Goal: Transaction & Acquisition: Book appointment/travel/reservation

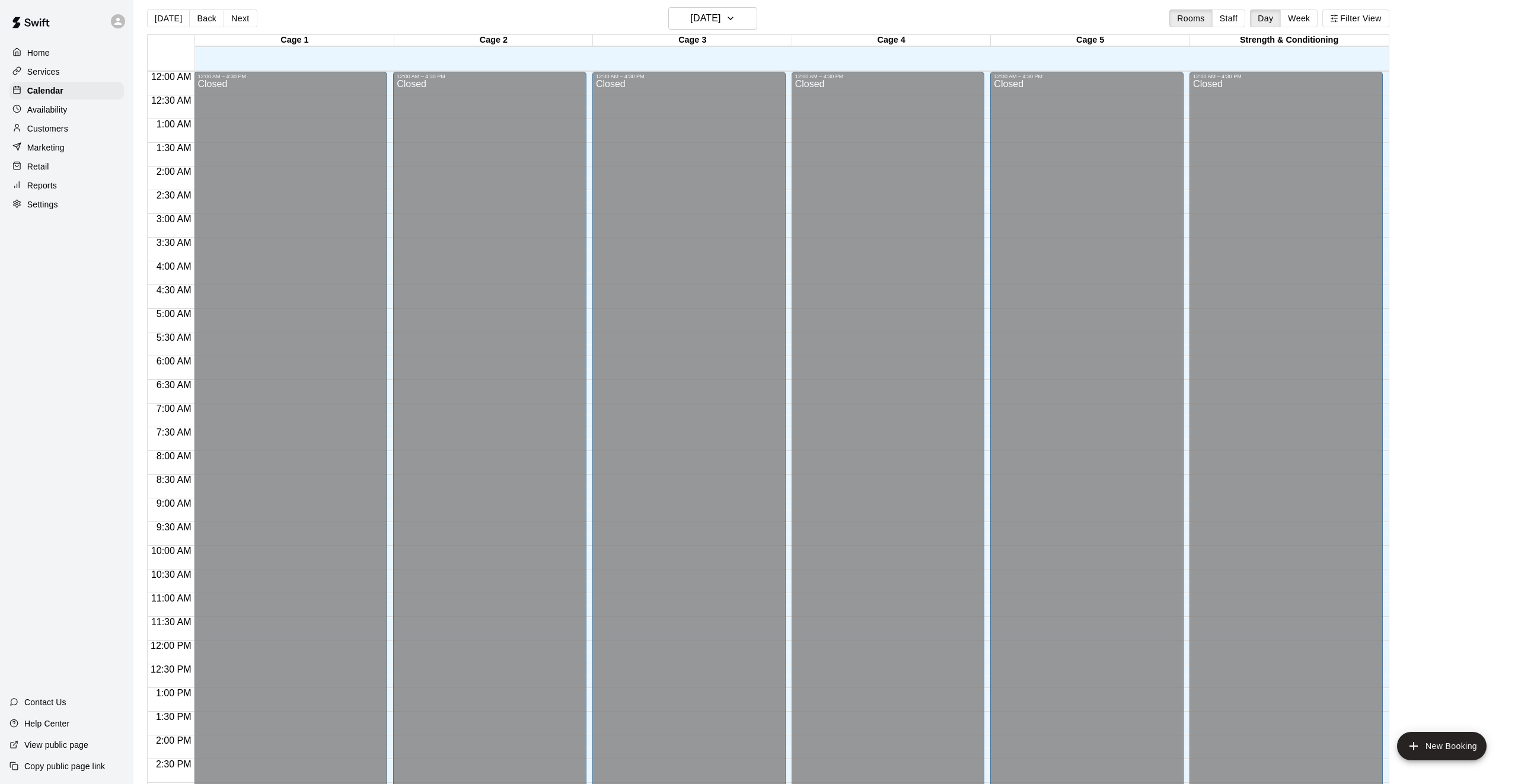
scroll to position [390, 0]
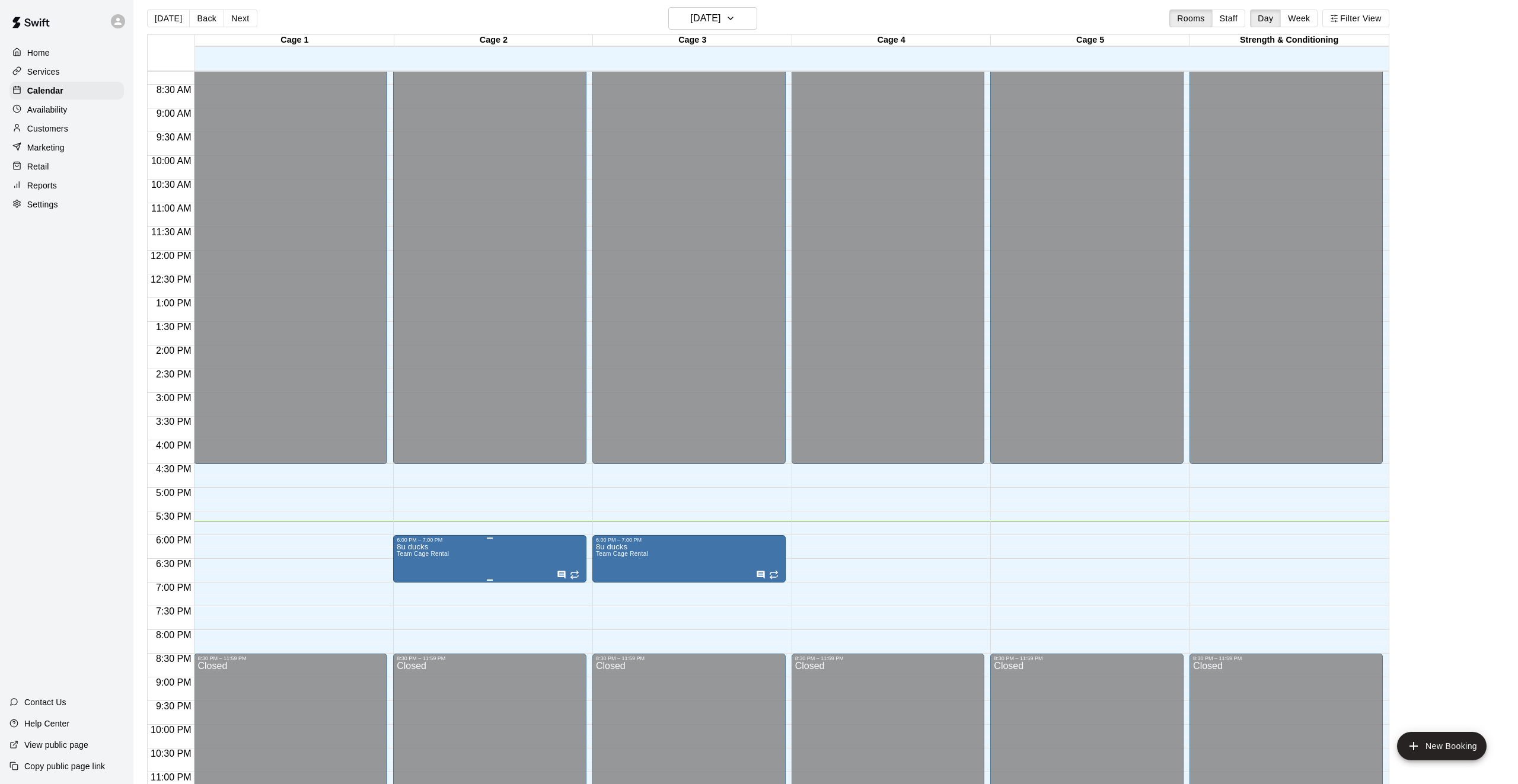
click at [414, 561] on icon "edit" at bounding box center [408, 555] width 14 height 14
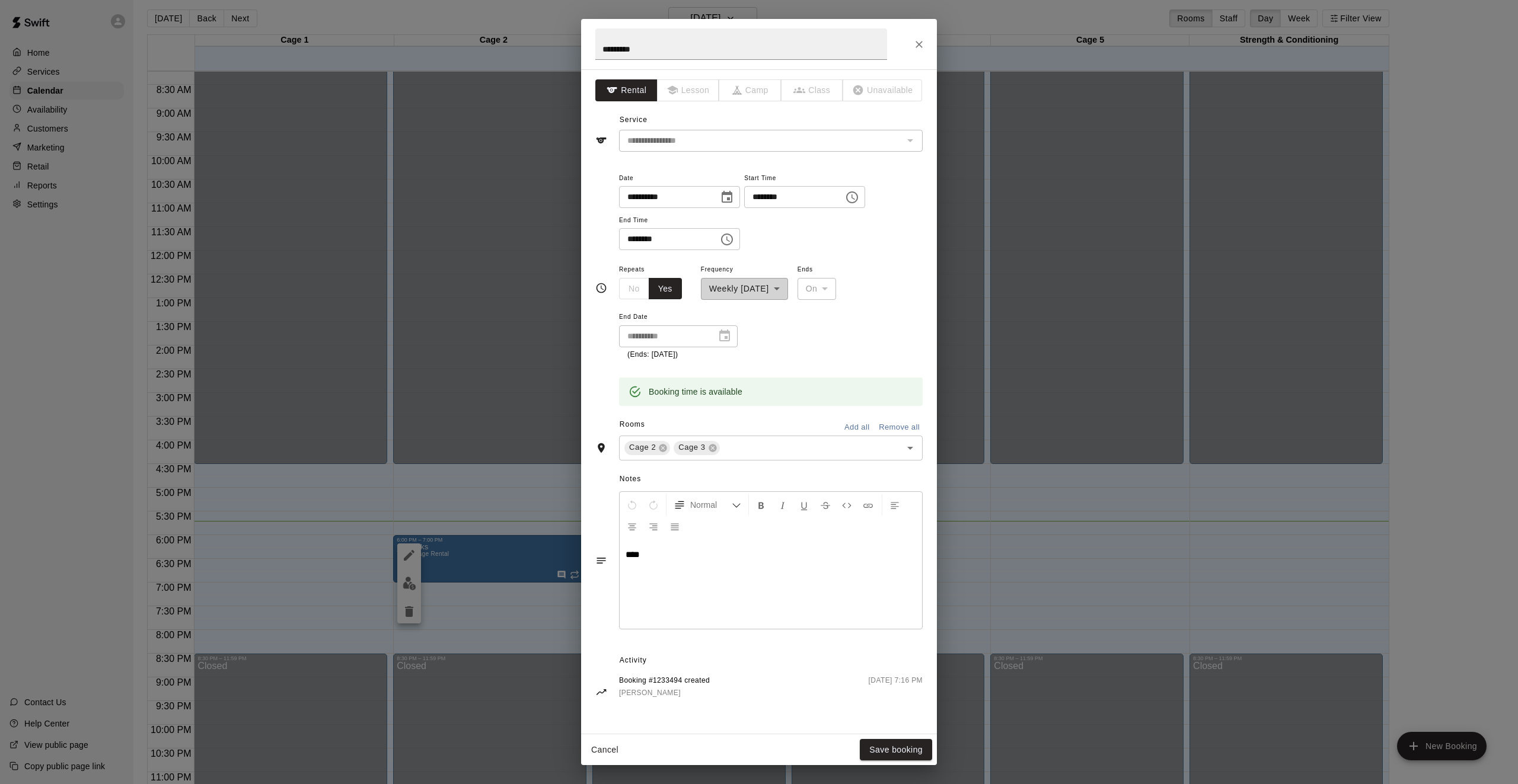
click at [520, 514] on div "**********" at bounding box center [759, 392] width 1518 height 784
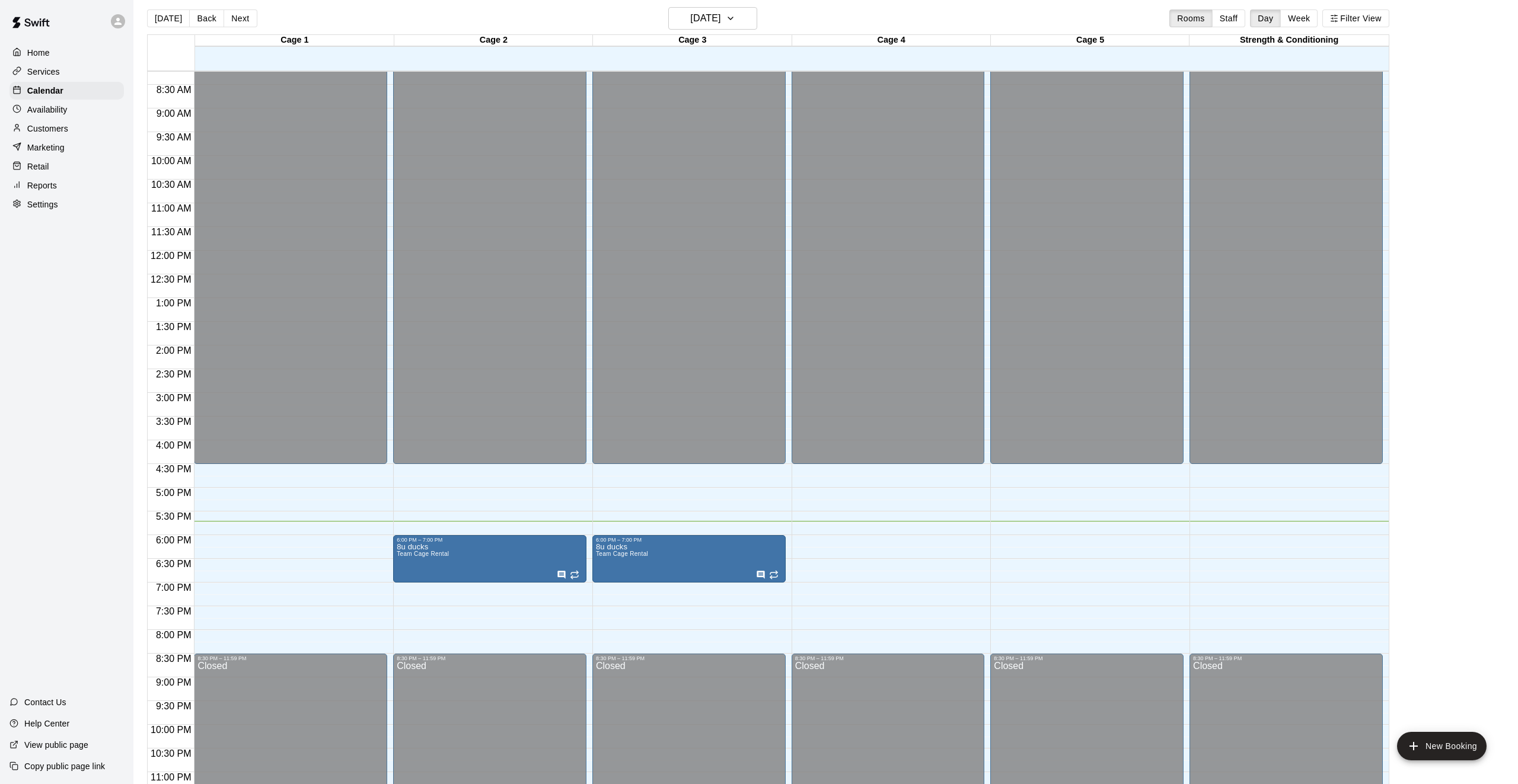
scroll to position [396, 0]
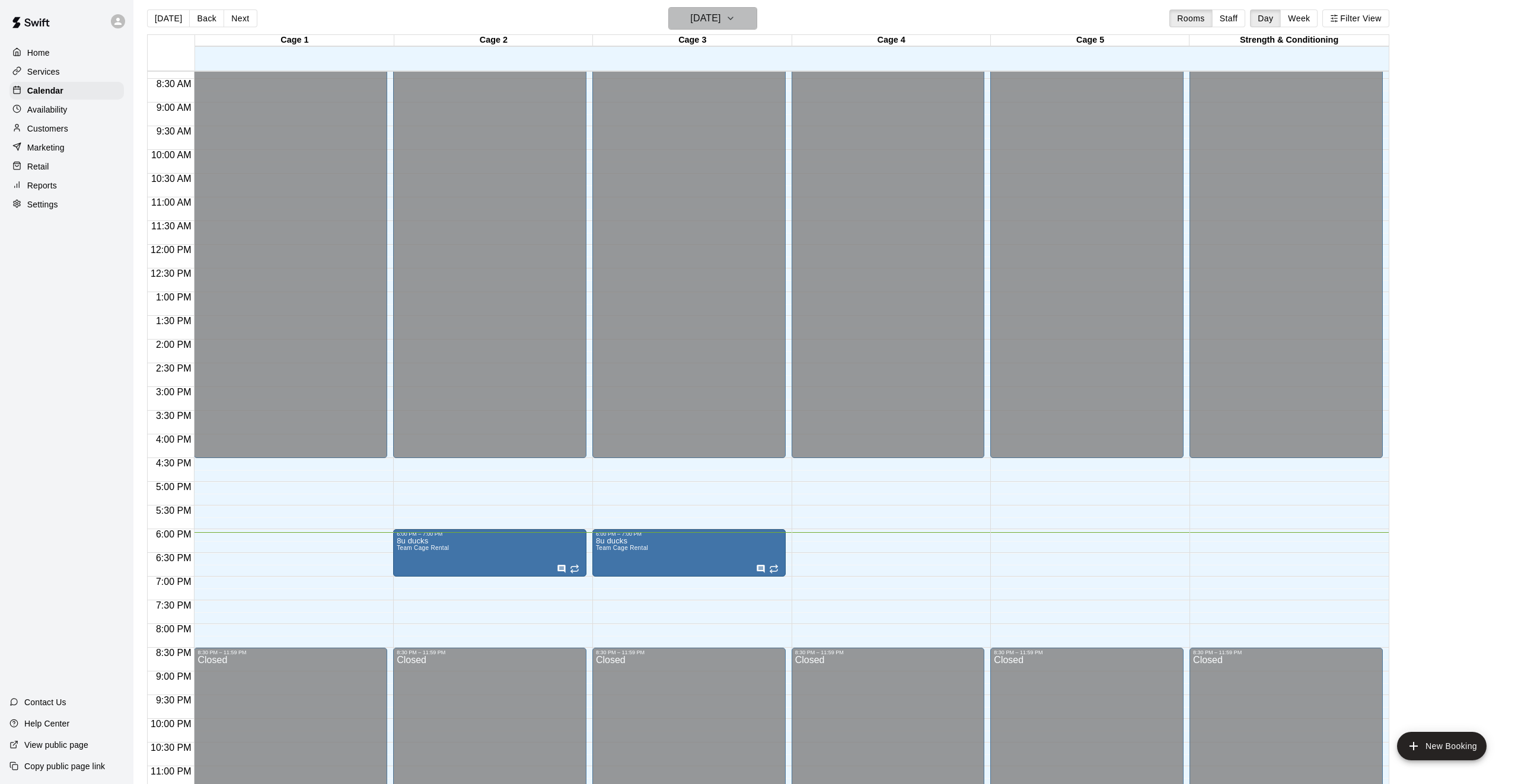
click at [736, 15] on icon "button" at bounding box center [731, 18] width 10 height 14
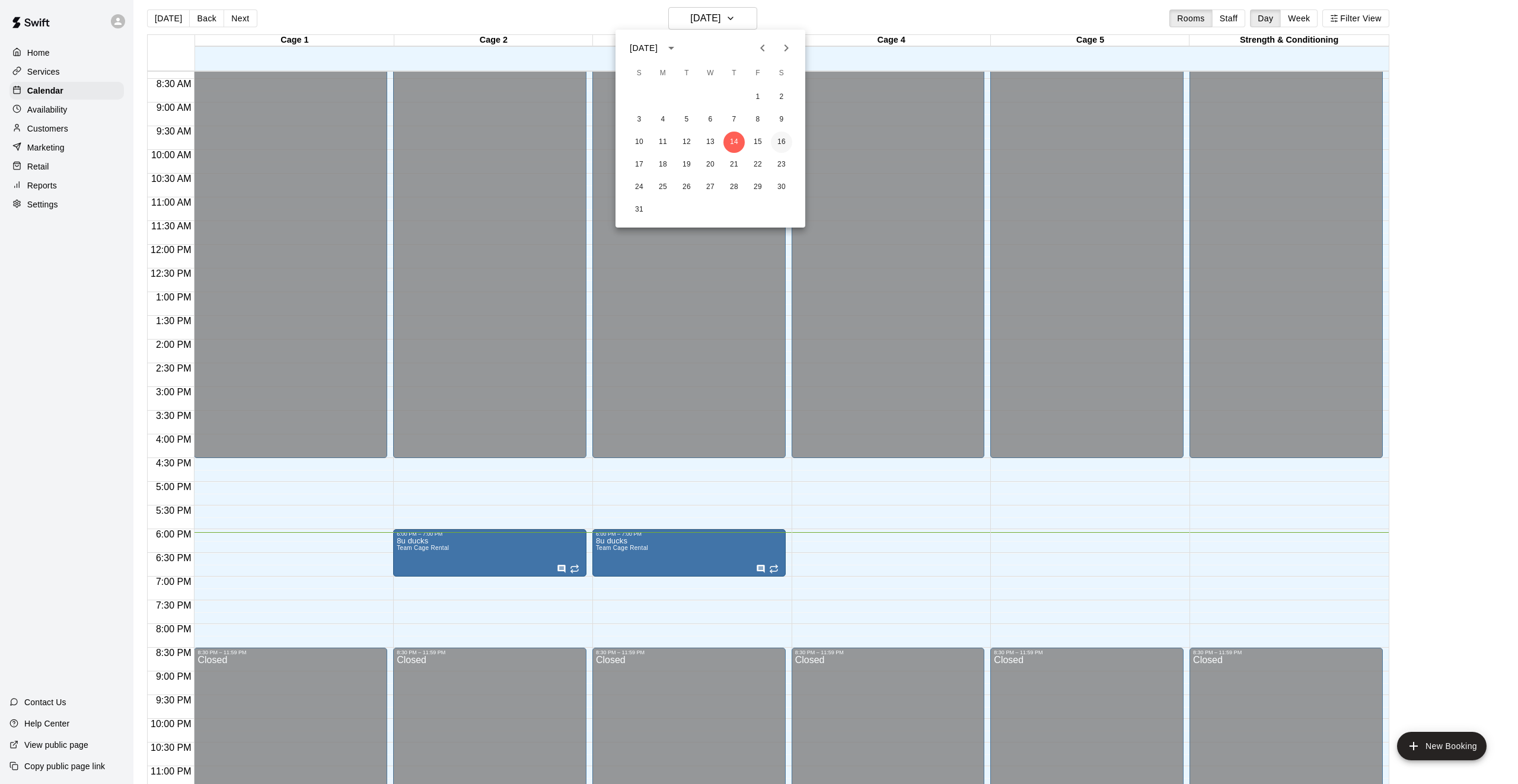
click at [790, 136] on button "16" at bounding box center [781, 142] width 21 height 21
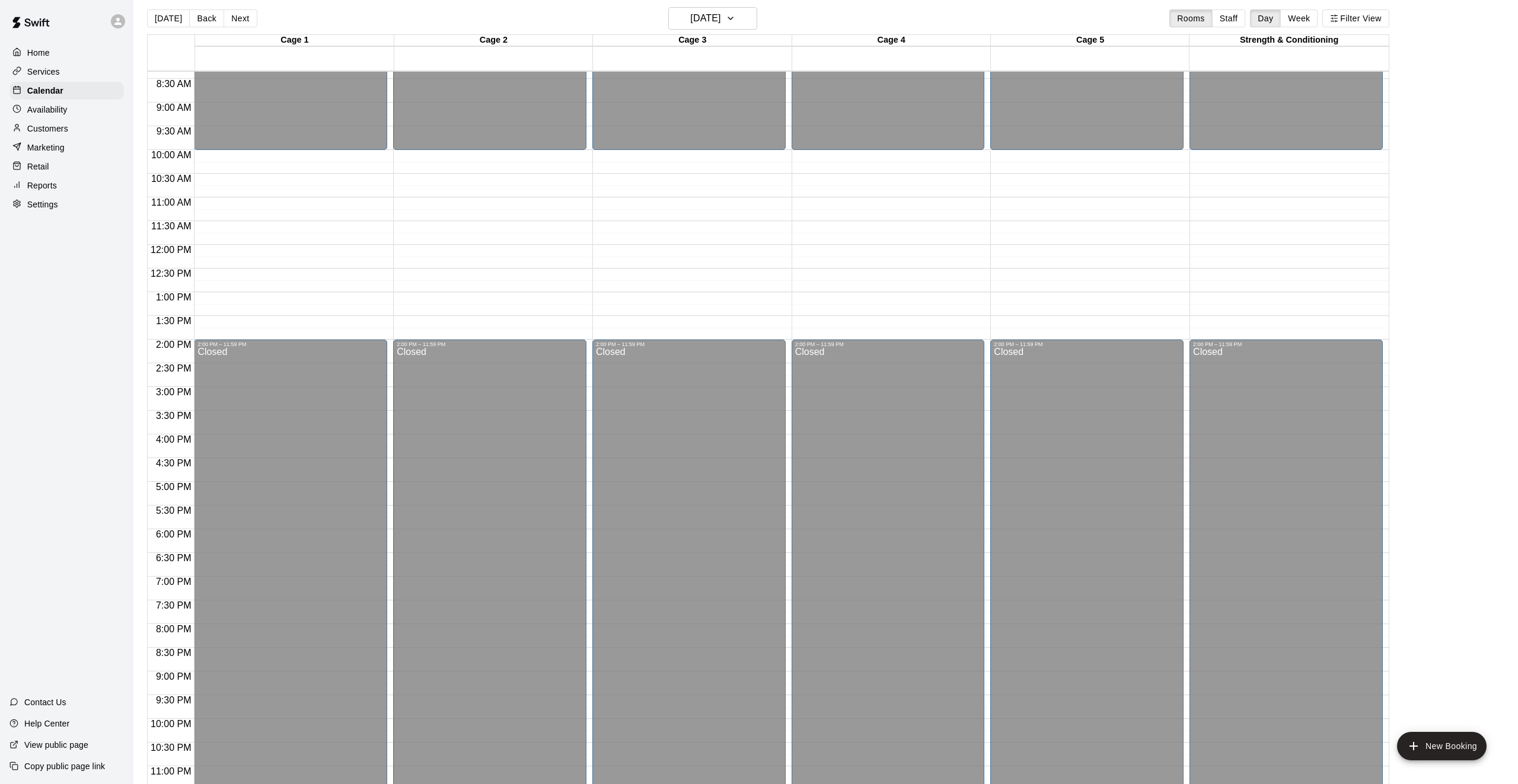
click at [232, 155] on div "12:00 AM – 10:00 AM Closed 2:00 PM – 11:59 PM Closed" at bounding box center [290, 245] width 193 height 1138
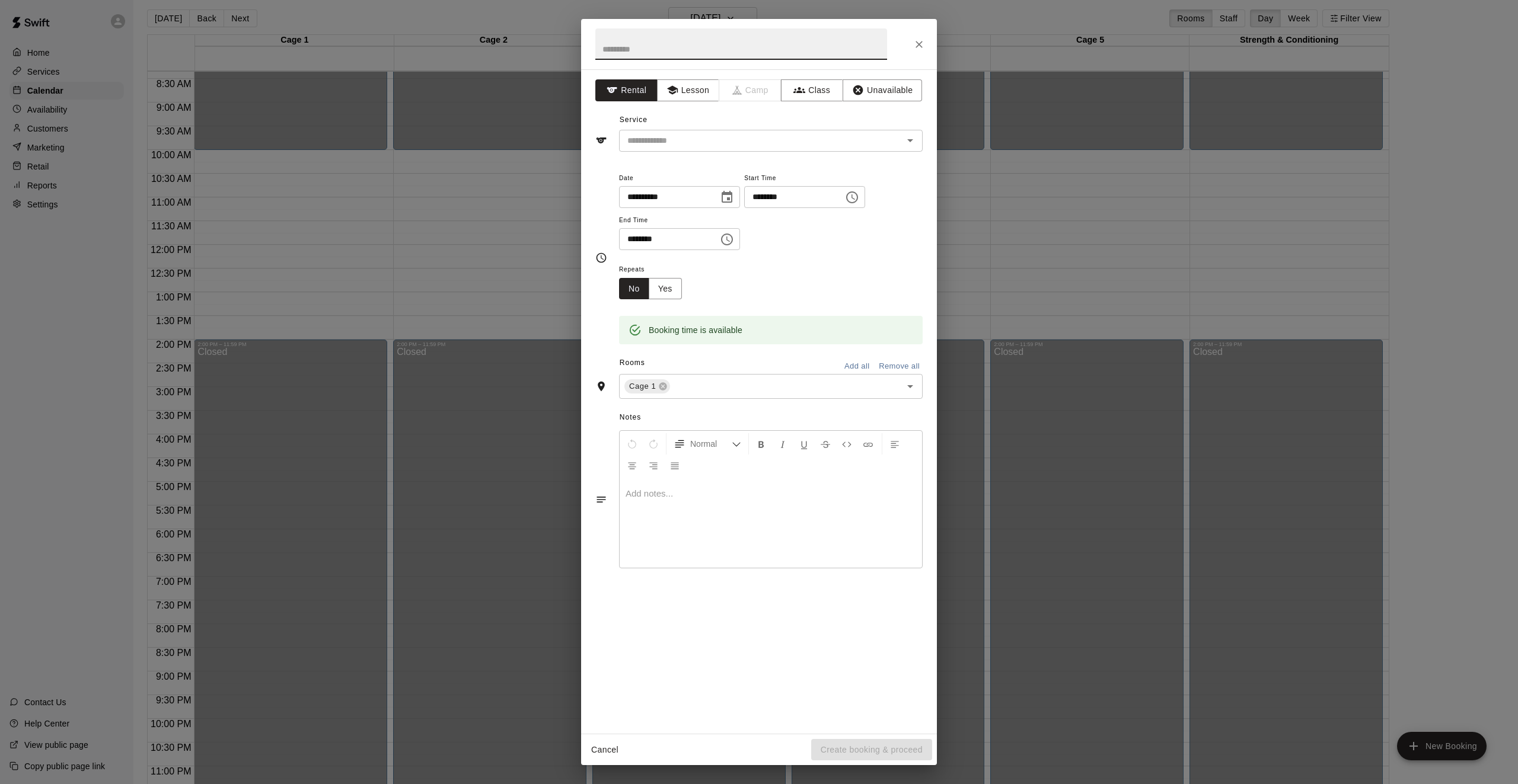
click at [731, 244] on icon "Choose time, selected time is 10:30 AM" at bounding box center [727, 239] width 14 height 14
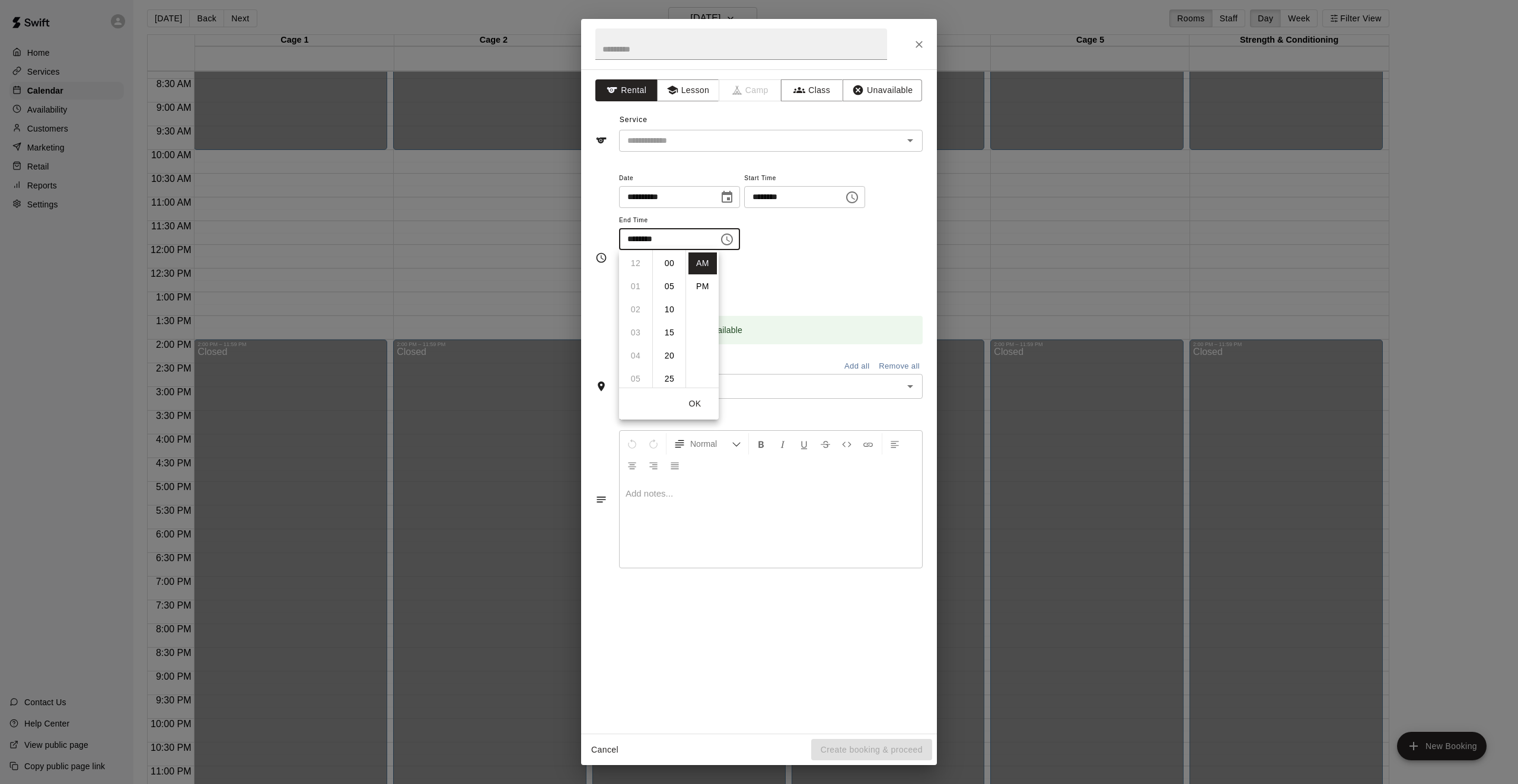
scroll to position [139, 0]
click at [633, 283] on li "11" at bounding box center [636, 287] width 29 height 22
click at [727, 237] on icon "Choose time, selected time is 11:30 AM" at bounding box center [727, 239] width 14 height 14
click at [729, 241] on icon "Choose time, selected time is 11:30 AM" at bounding box center [727, 239] width 14 height 14
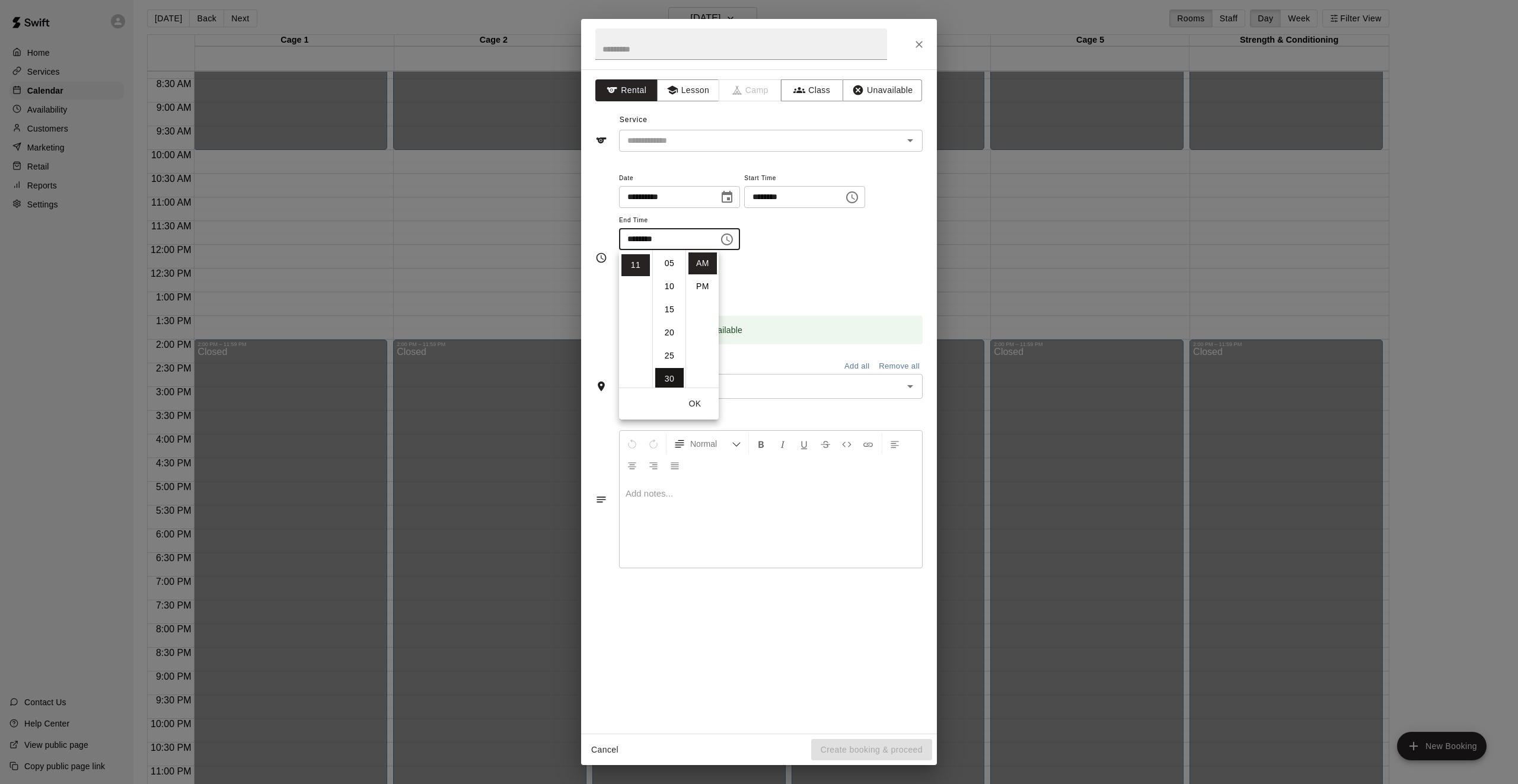
scroll to position [0, 0]
click at [672, 267] on li "00" at bounding box center [669, 264] width 29 height 22
type input "********"
click at [845, 237] on div "**********" at bounding box center [771, 211] width 304 height 80
click at [914, 144] on icon "Open" at bounding box center [910, 140] width 14 height 14
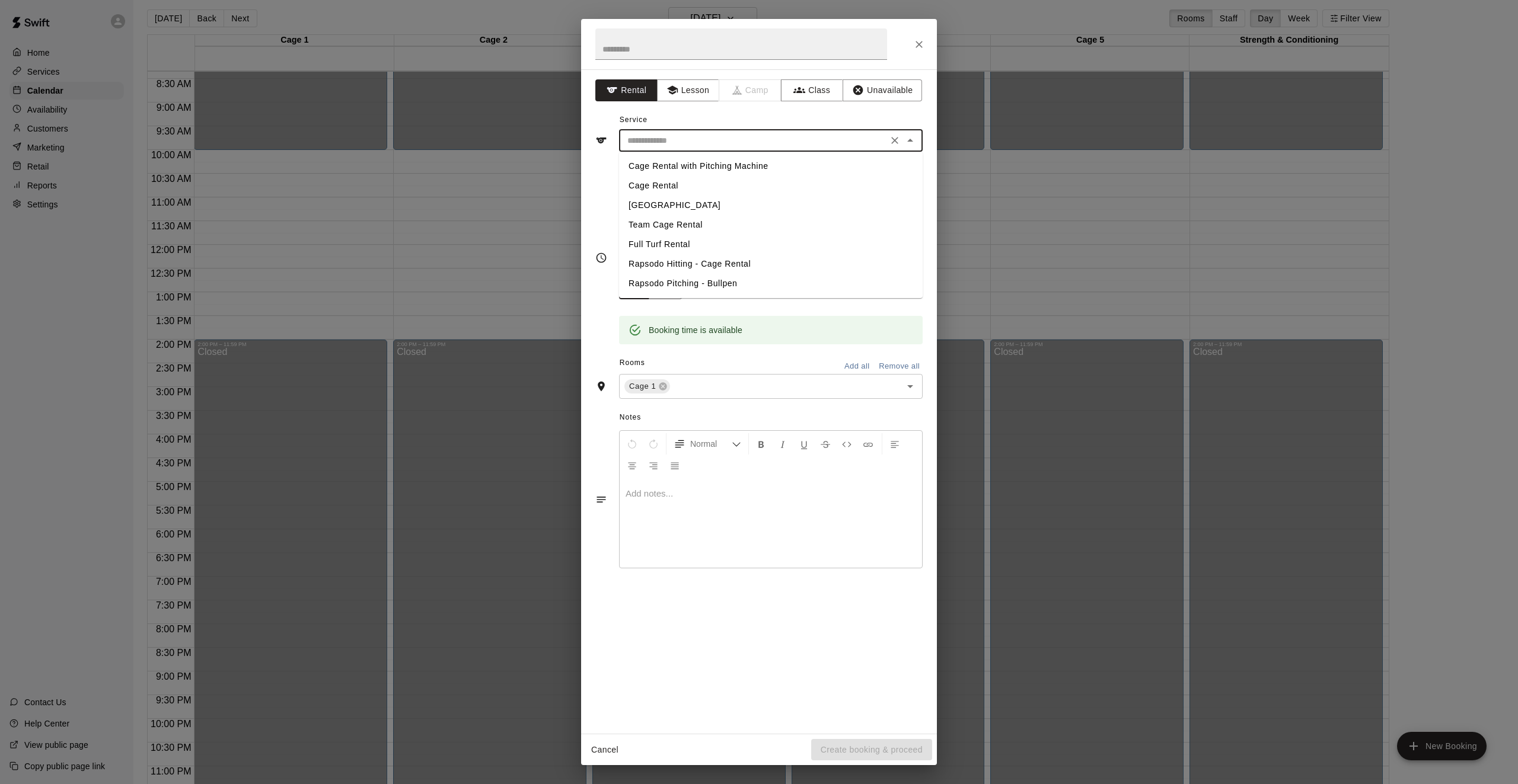
click at [725, 164] on li "Cage Rental with Pitching Machine" at bounding box center [771, 166] width 304 height 20
type input "**********"
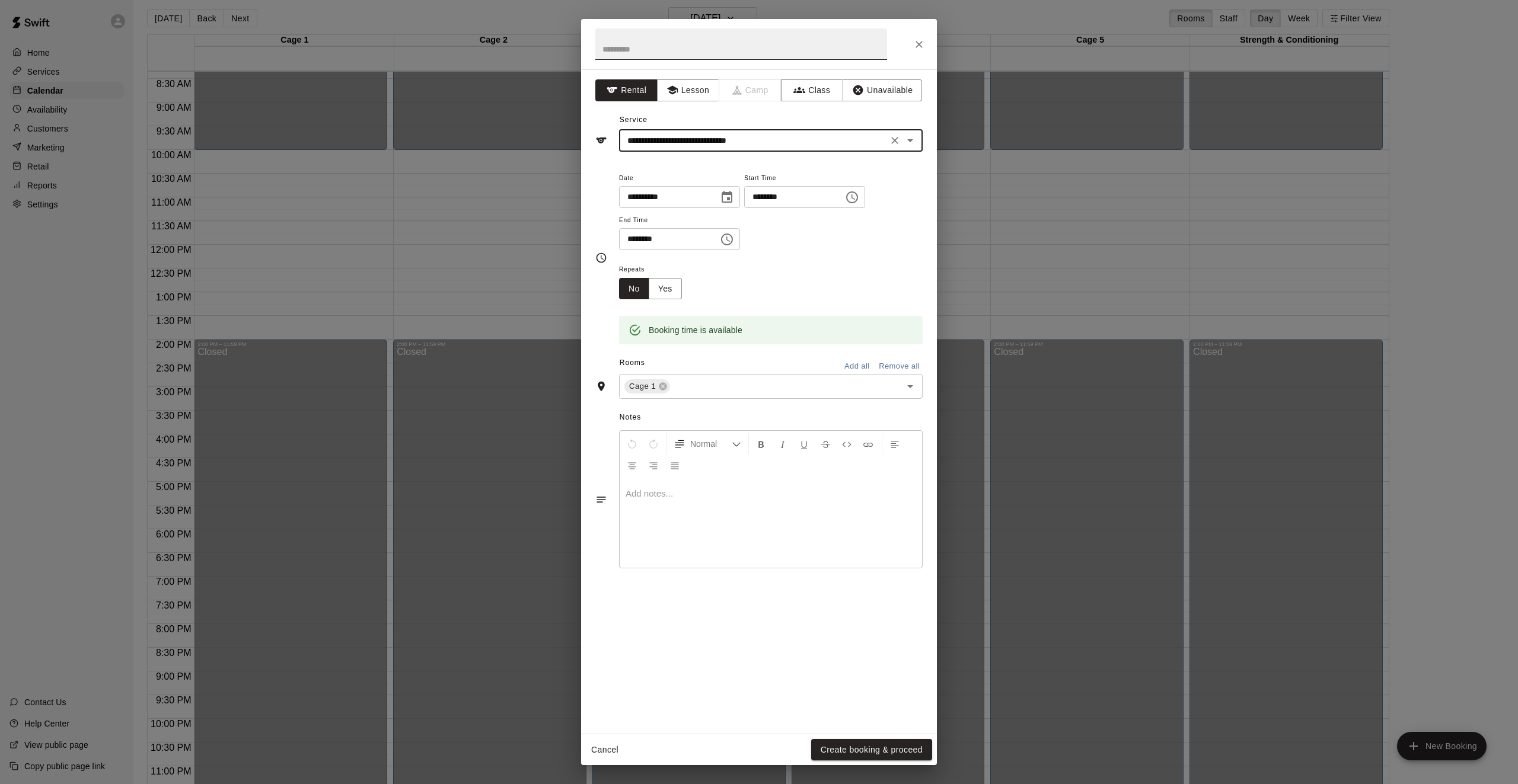
click at [644, 46] on input "text" at bounding box center [742, 44] width 292 height 32
type input "**********"
click at [905, 750] on button "Create booking & proceed" at bounding box center [871, 750] width 121 height 22
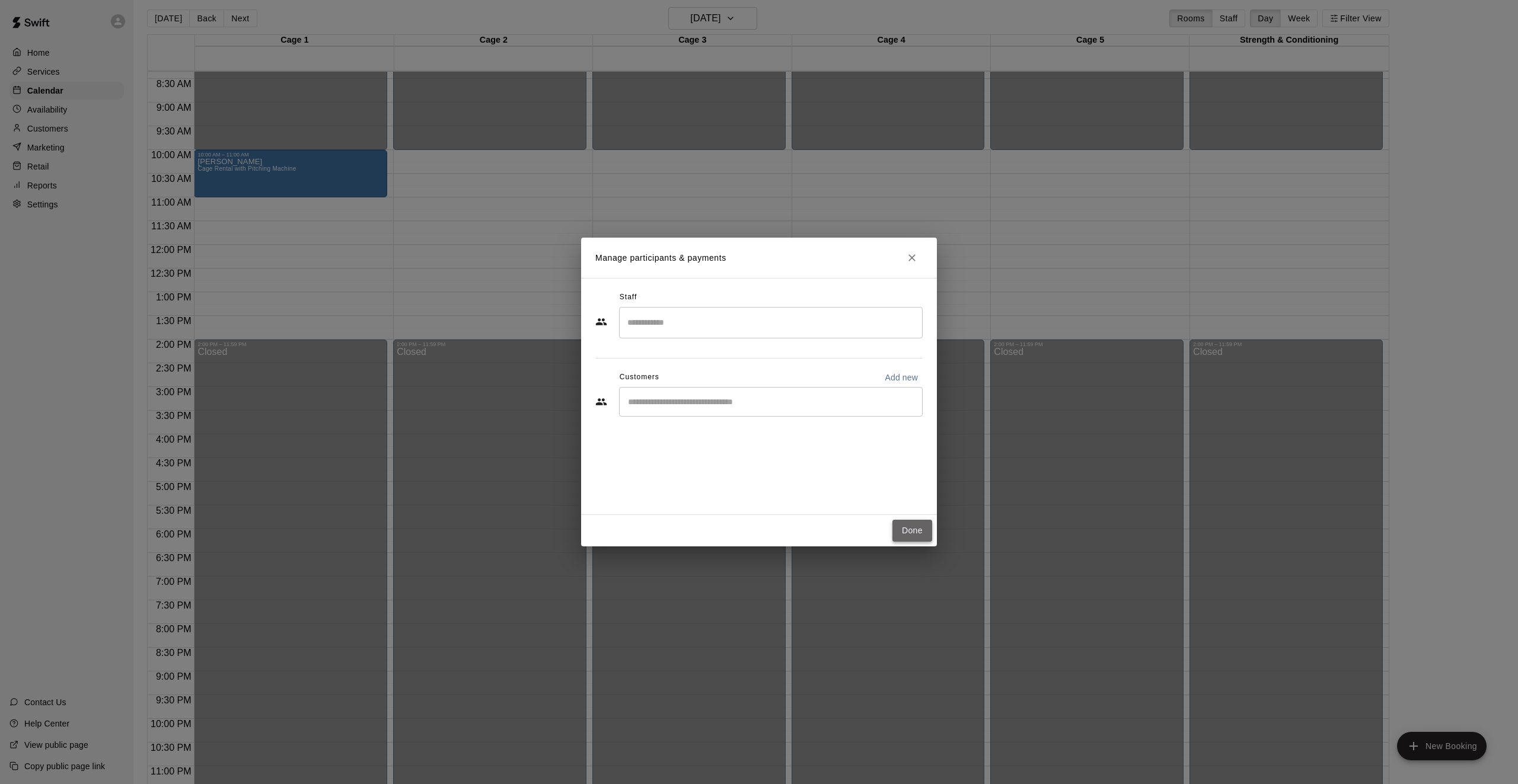
click at [912, 531] on button "Done" at bounding box center [913, 531] width 40 height 22
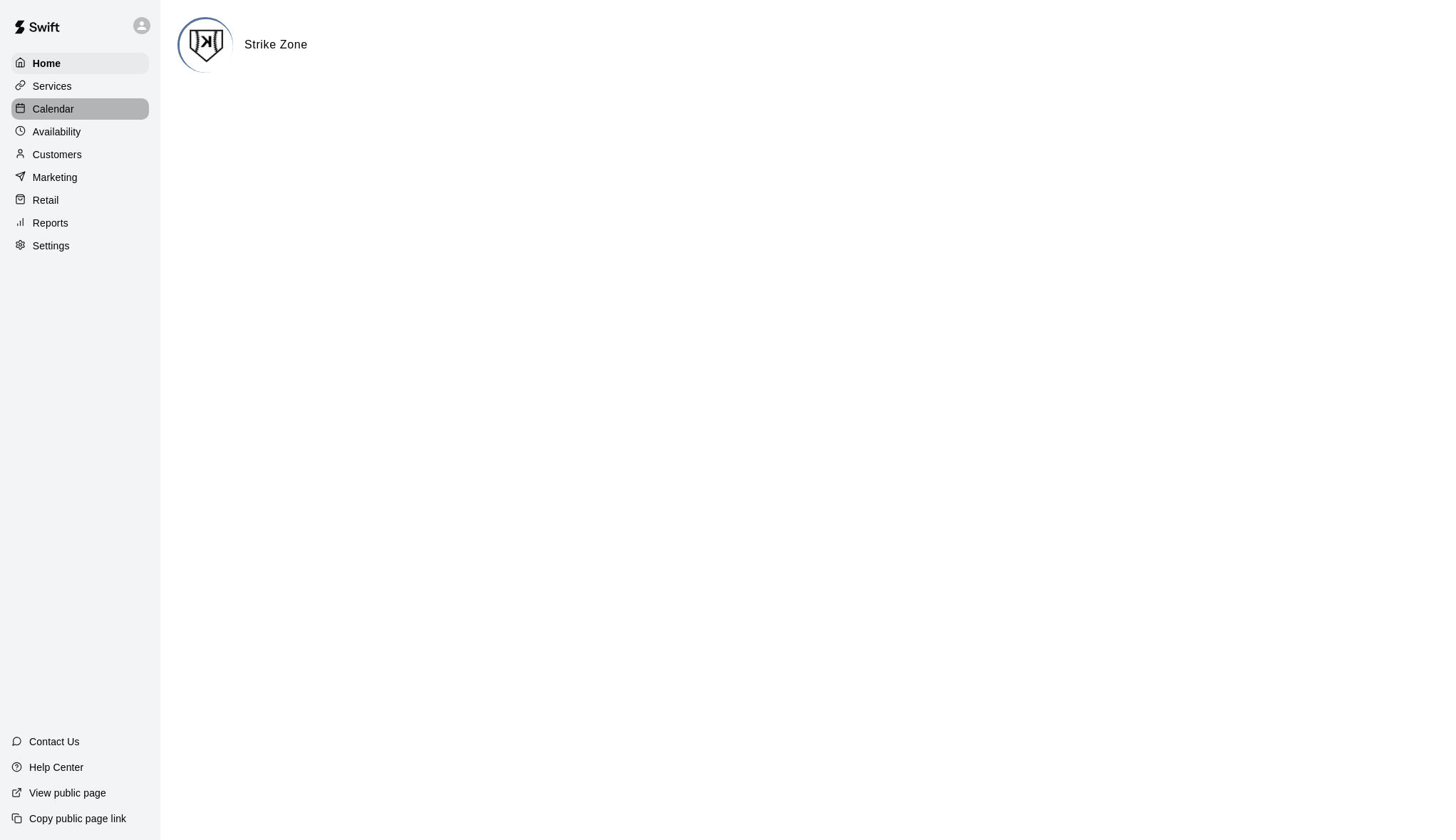
click at [72, 102] on p "Calendar" at bounding box center [53, 109] width 42 height 14
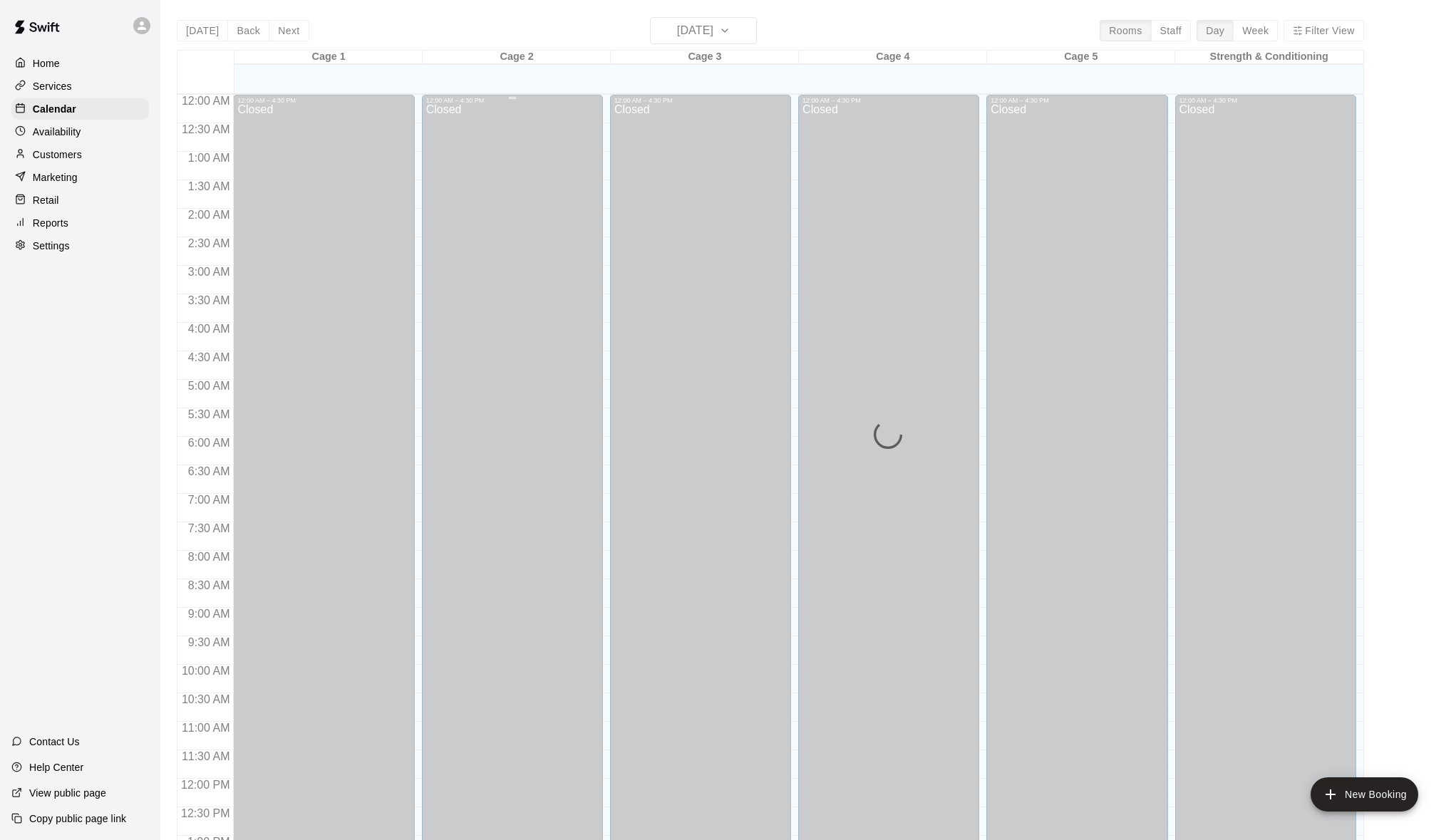
scroll to position [564, 0]
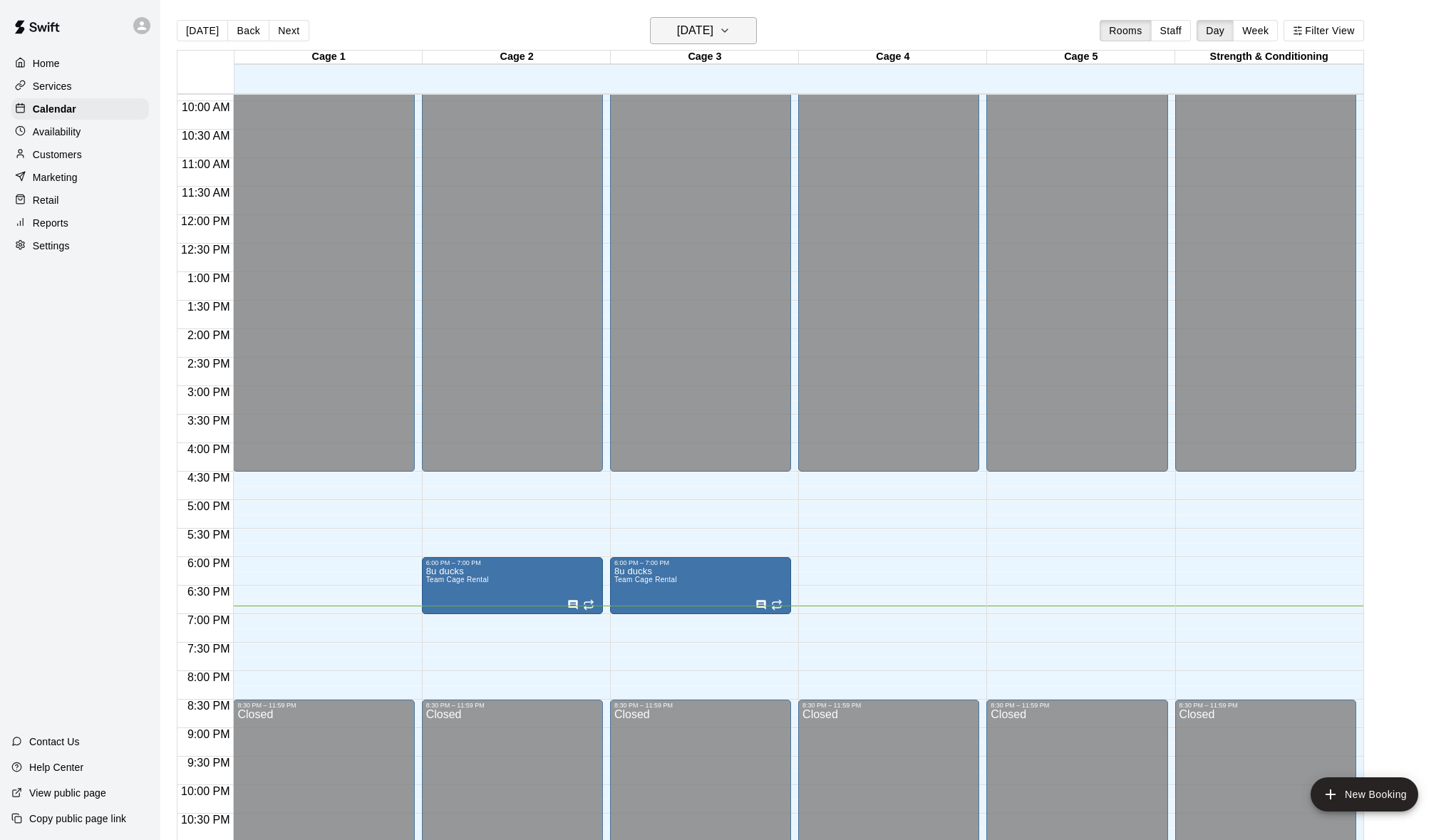
click at [731, 30] on icon "button" at bounding box center [724, 30] width 12 height 17
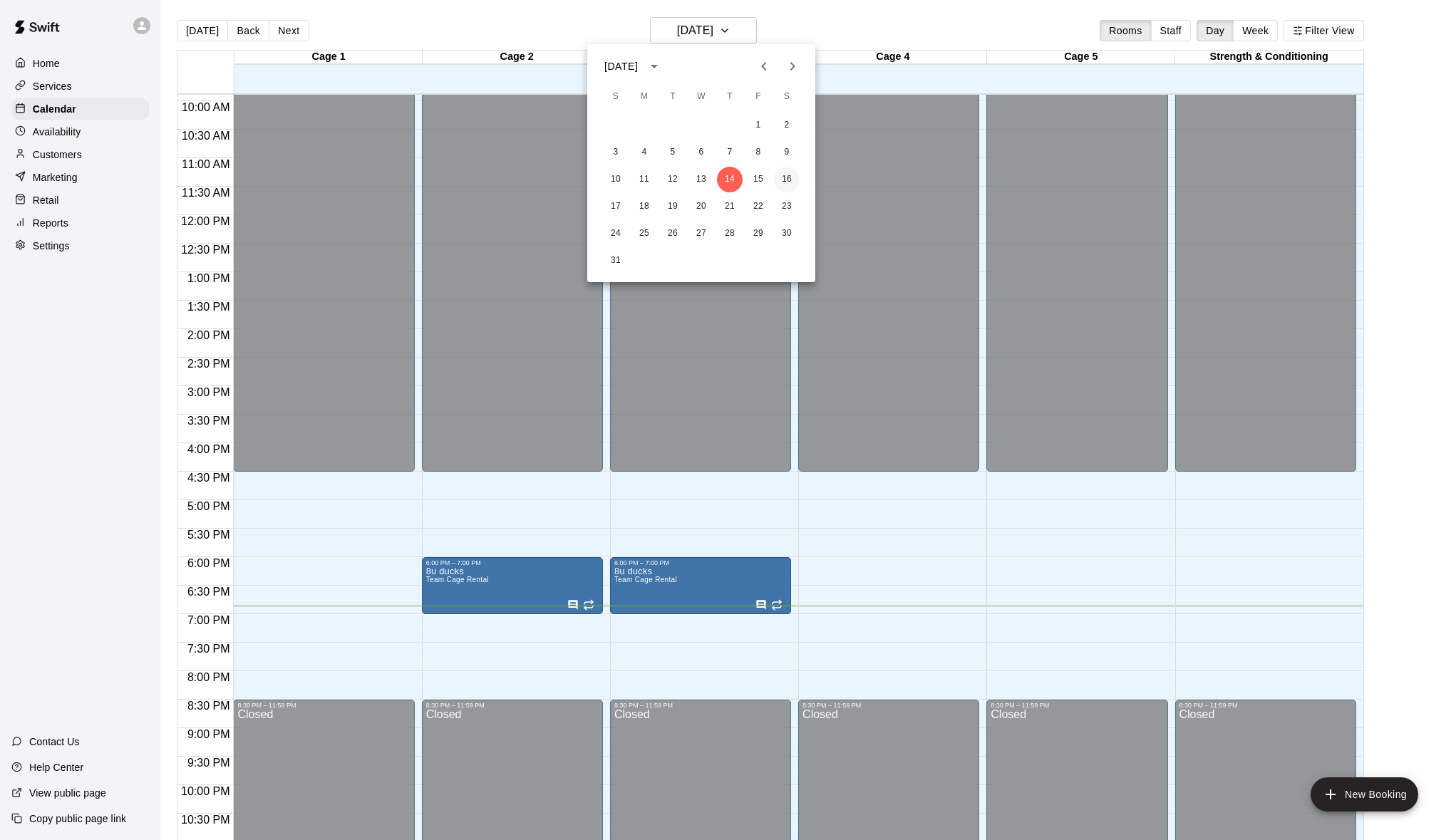
drag, startPoint x: 789, startPoint y: 175, endPoint x: 780, endPoint y: 181, distance: 10.8
click at [789, 175] on button "16" at bounding box center [786, 179] width 26 height 26
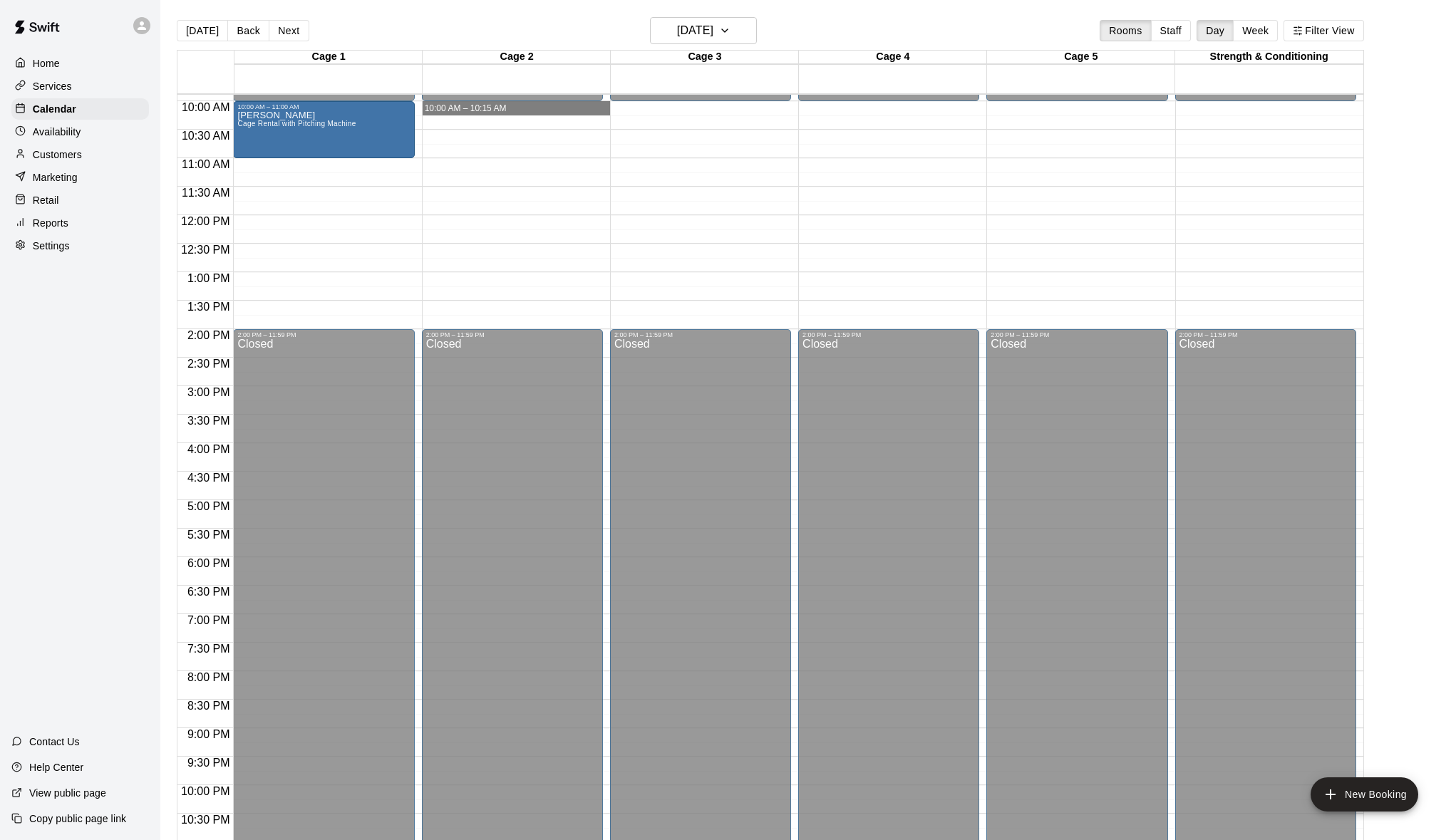
scroll to position [2, 0]
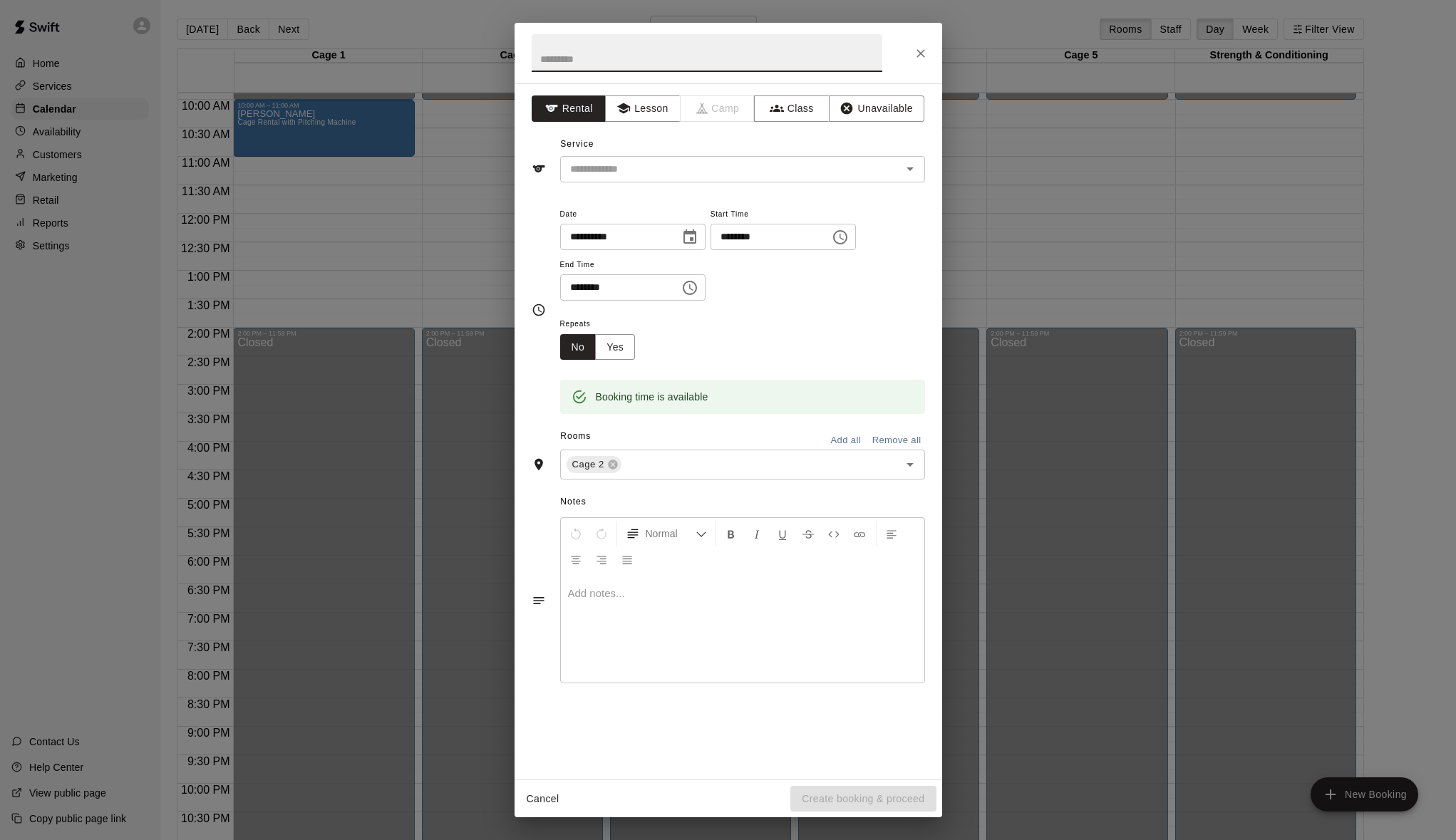
click at [698, 285] on icon "Choose time, selected time is 10:15 AM" at bounding box center [689, 287] width 17 height 17
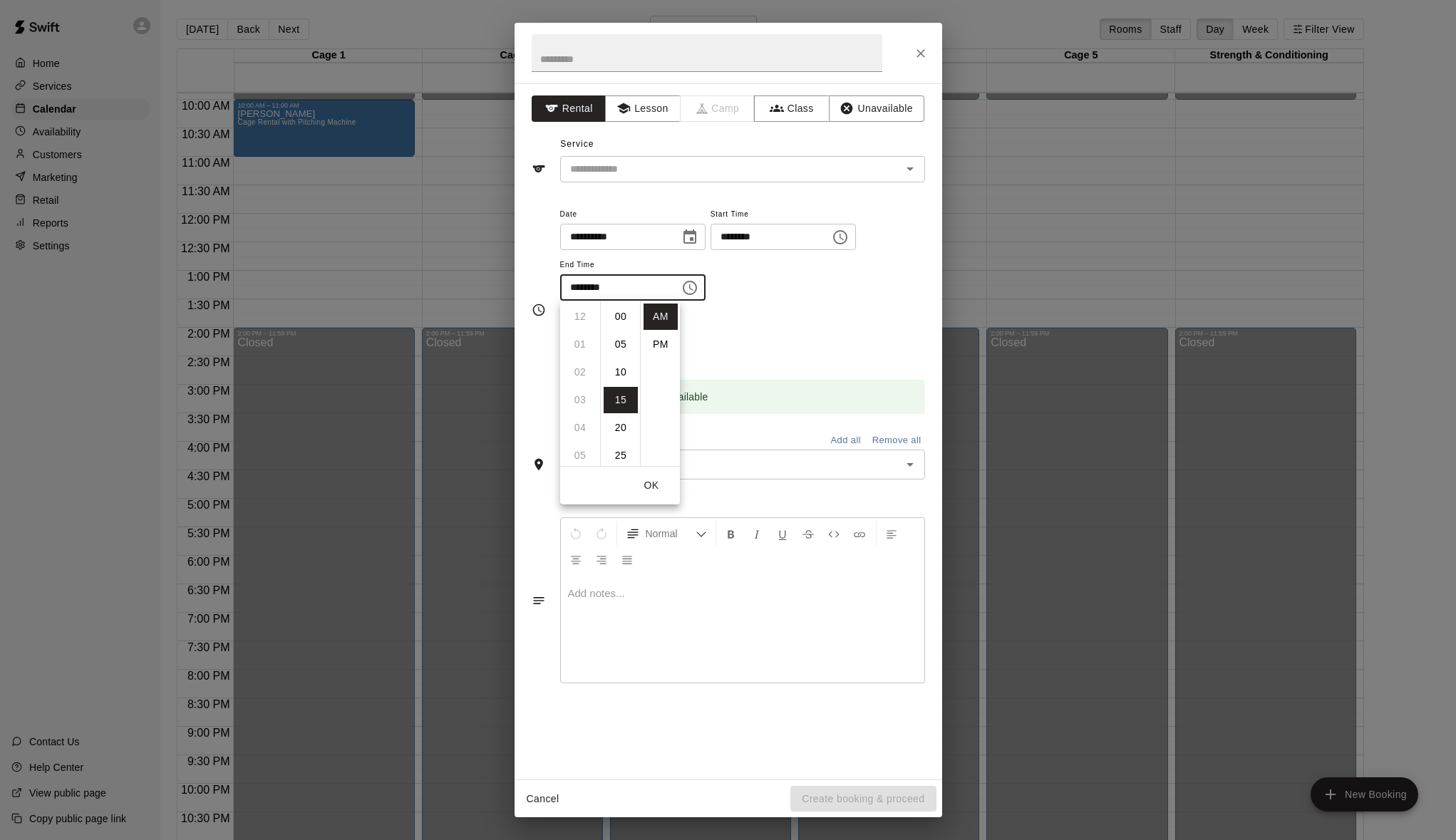
scroll to position [83, 0]
drag, startPoint x: 573, startPoint y: 343, endPoint x: 594, endPoint y: 341, distance: 21.1
click at [575, 344] on li "11" at bounding box center [580, 345] width 35 height 27
click at [621, 315] on li "00" at bounding box center [620, 317] width 35 height 27
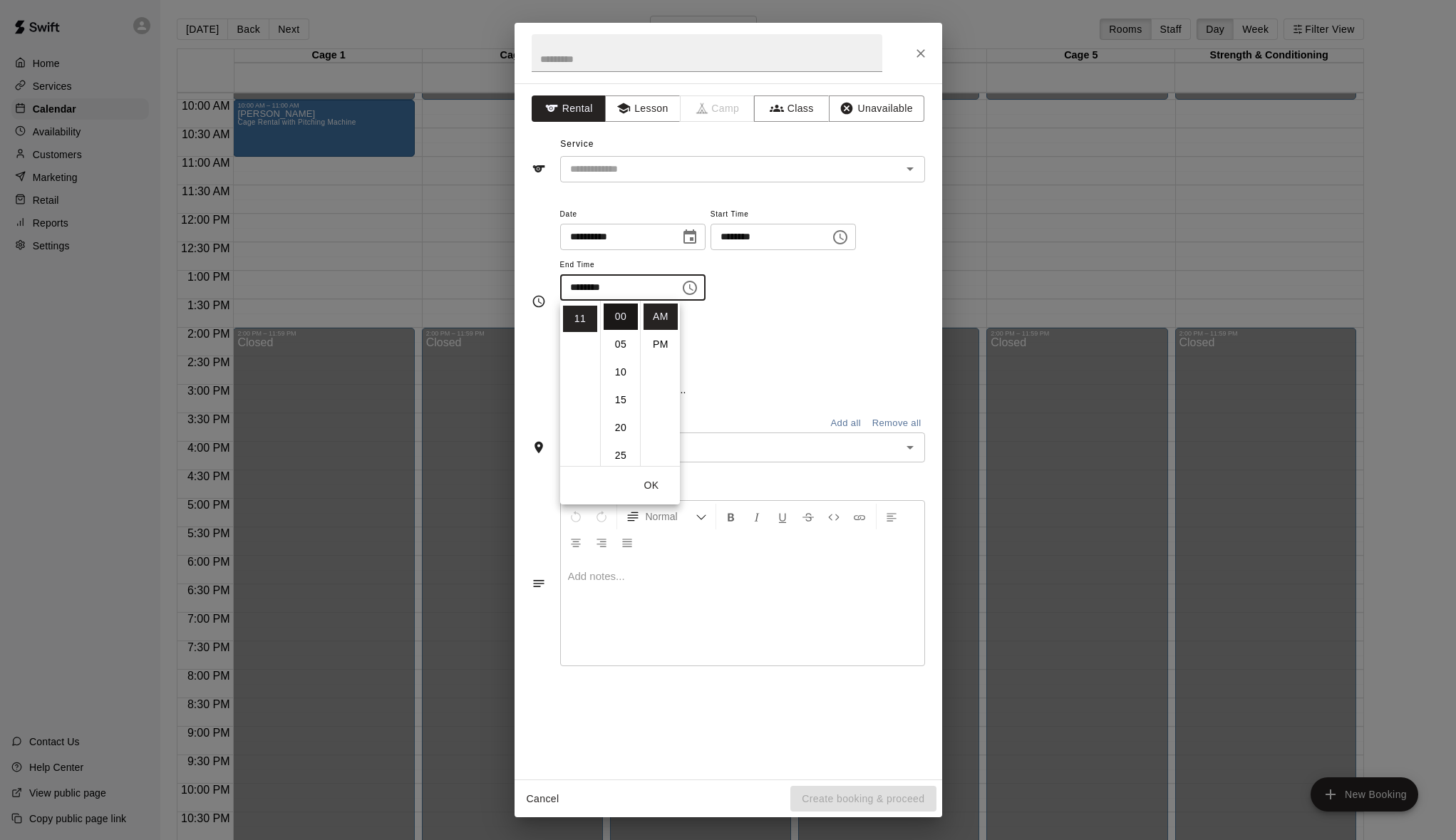
type input "********"
click at [653, 58] on input "text" at bounding box center [707, 53] width 351 height 38
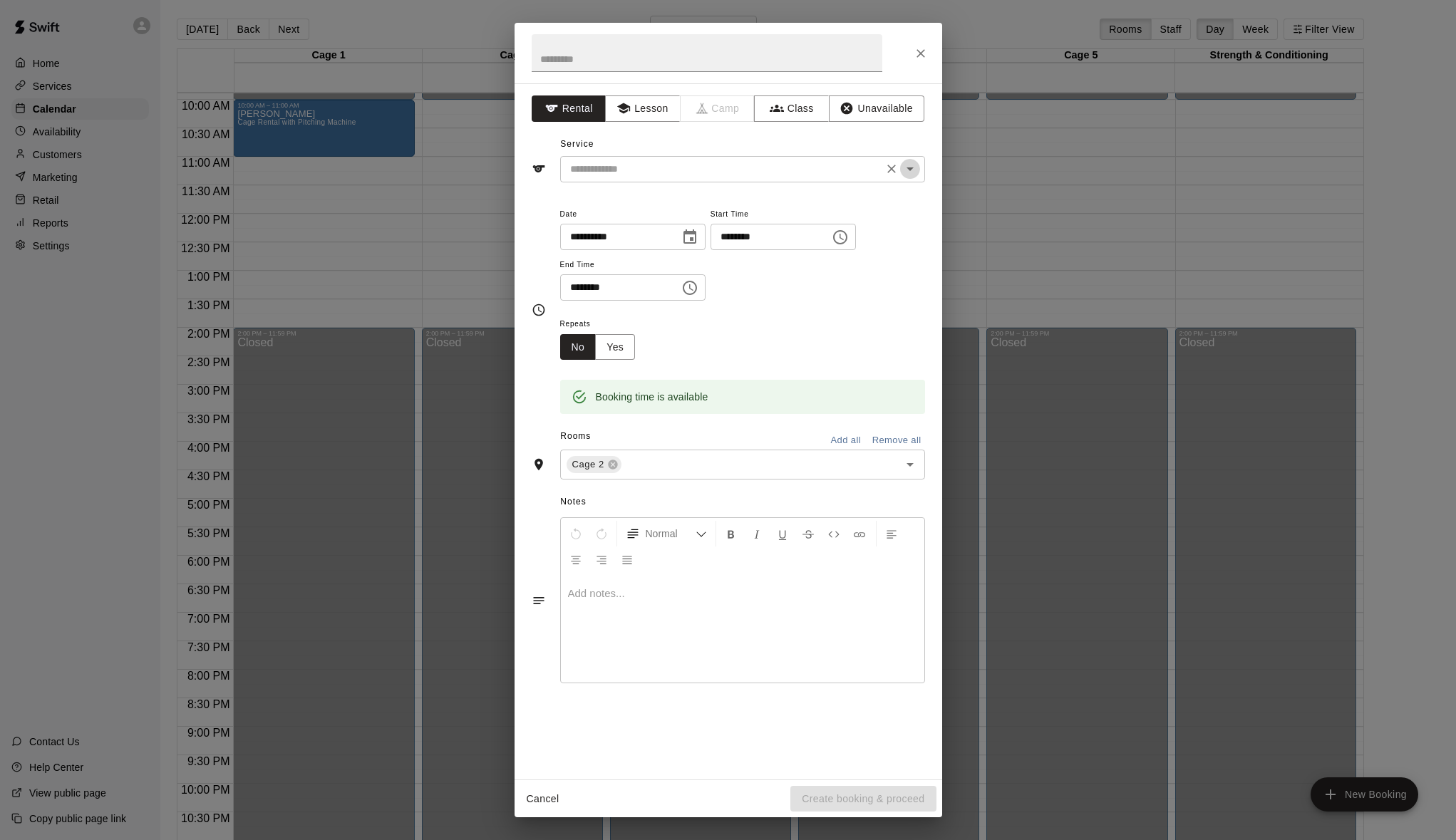
click at [917, 167] on icon "Open" at bounding box center [910, 168] width 17 height 17
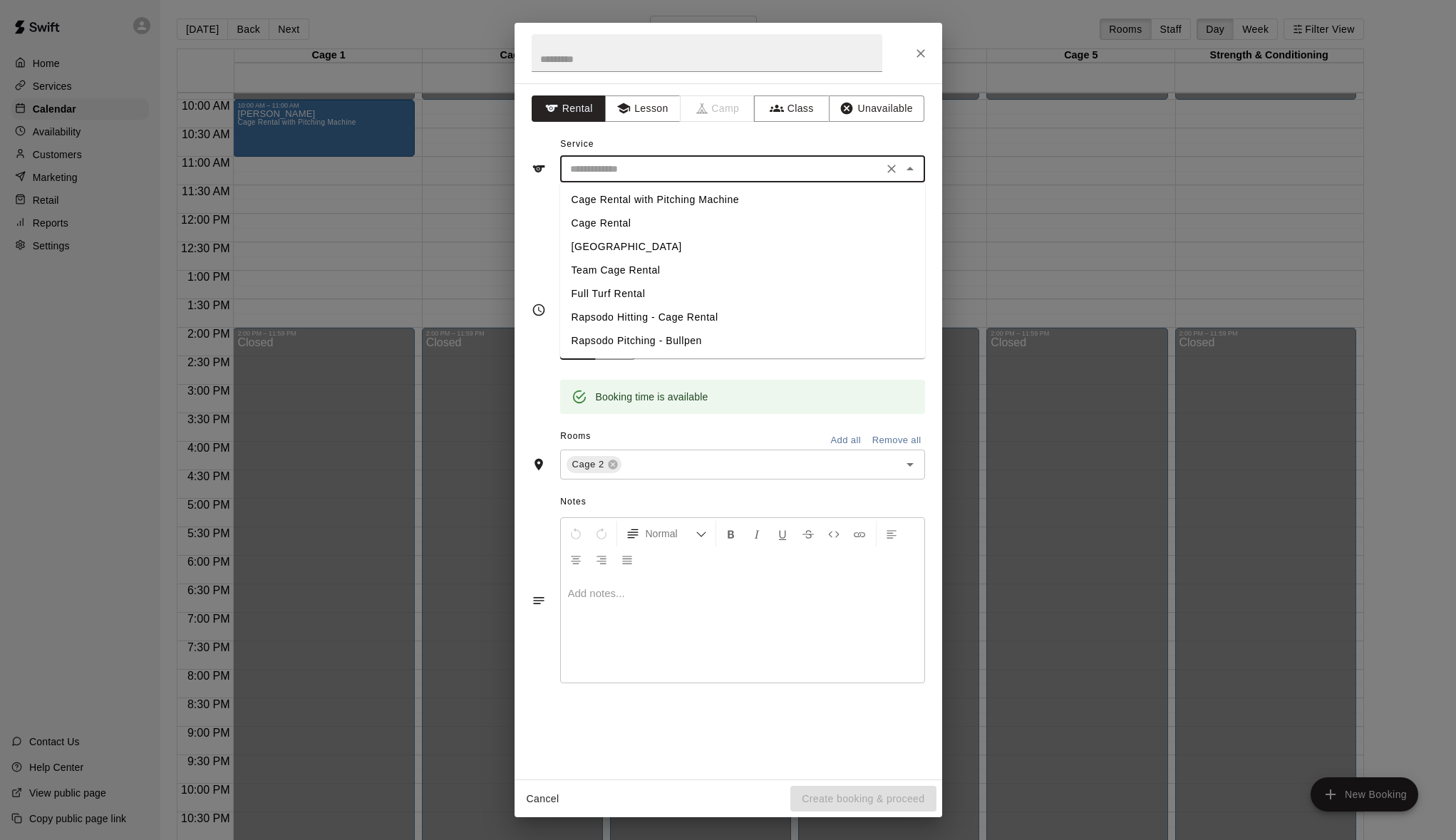
click at [614, 223] on li "Cage Rental" at bounding box center [742, 223] width 365 height 24
type input "**********"
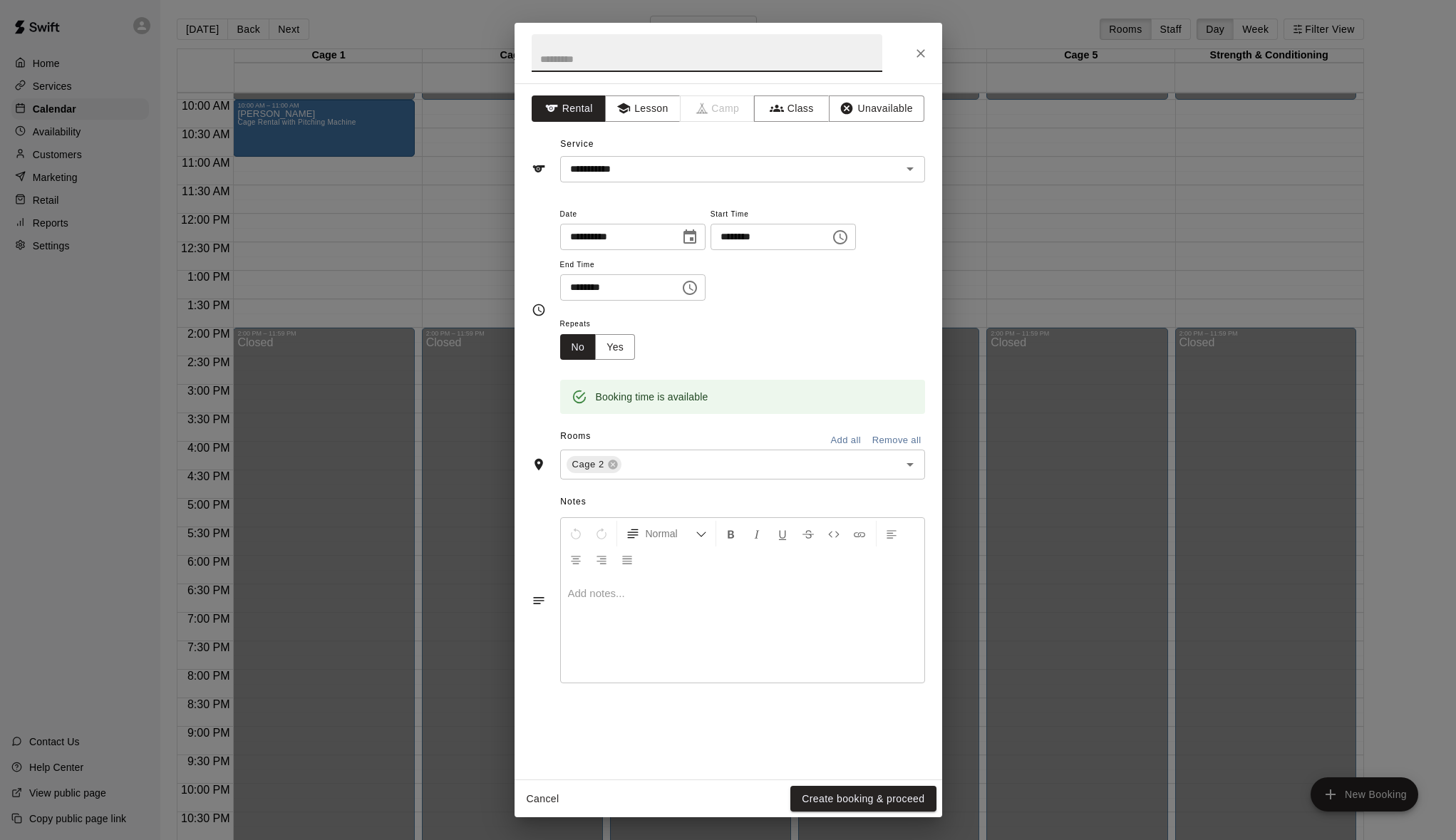
click at [603, 53] on input "text" at bounding box center [707, 53] width 351 height 38
type input "**********"
click at [913, 793] on button "Create booking & proceed" at bounding box center [863, 799] width 145 height 27
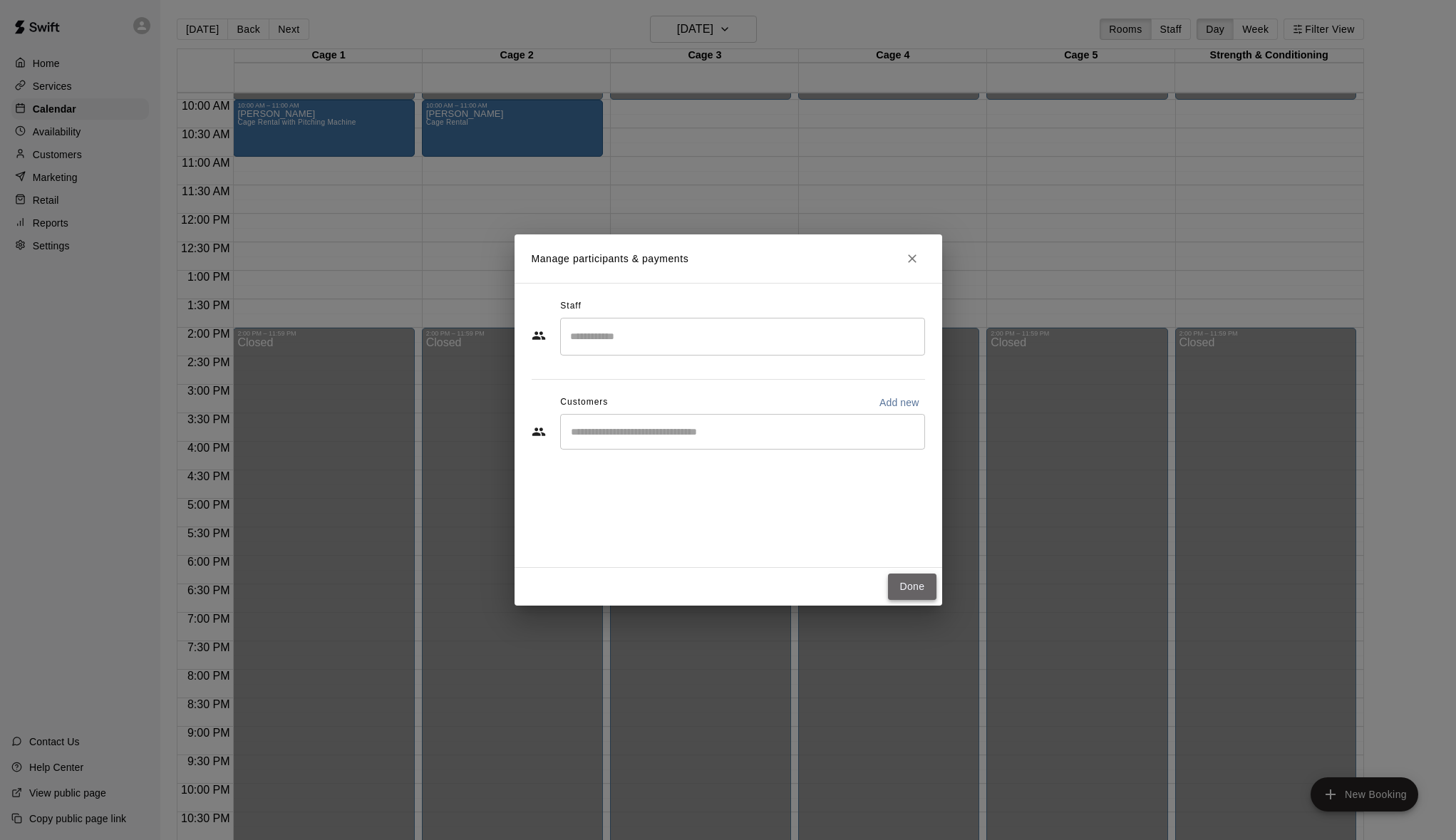
click at [909, 599] on button "Done" at bounding box center [911, 587] width 48 height 27
